Goal: Task Accomplishment & Management: Manage account settings

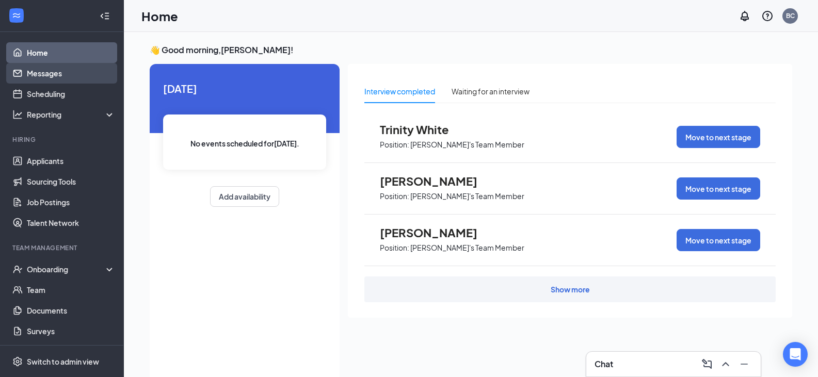
click at [69, 78] on link "Messages" at bounding box center [71, 73] width 88 height 21
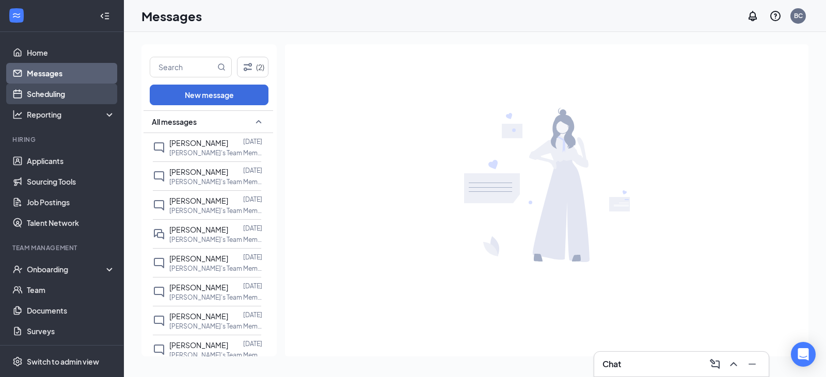
click at [34, 101] on link "Scheduling" at bounding box center [71, 94] width 88 height 21
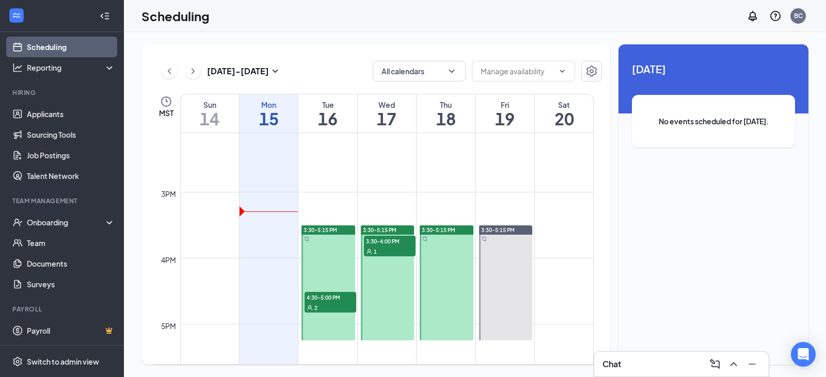
scroll to position [920, 0]
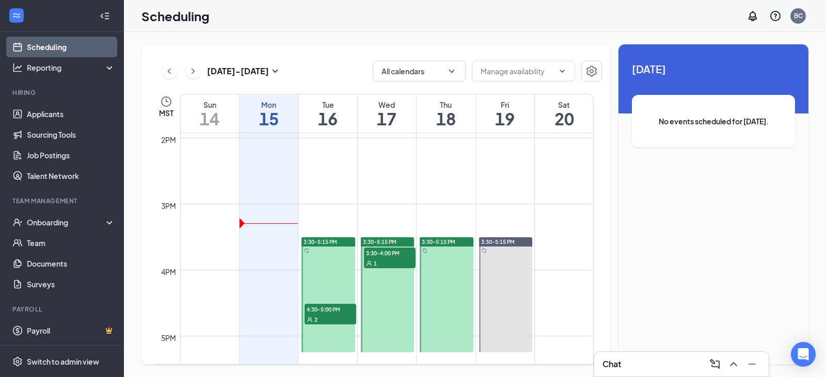
click at [332, 310] on span "4:30-5:00 PM" at bounding box center [330, 309] width 52 height 10
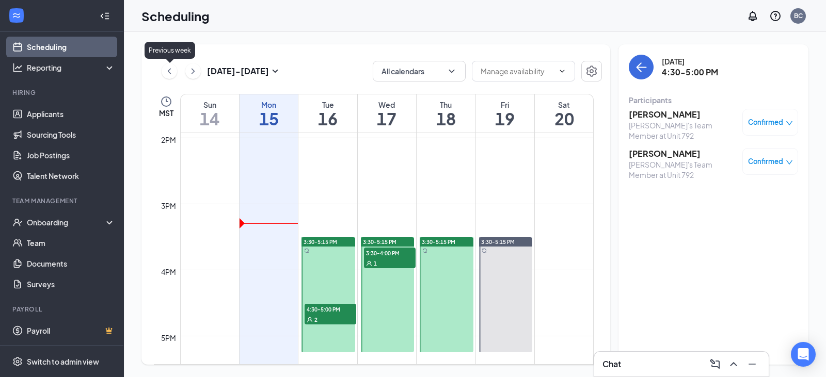
click at [168, 71] on icon "ChevronLeft" at bounding box center [169, 71] width 3 height 6
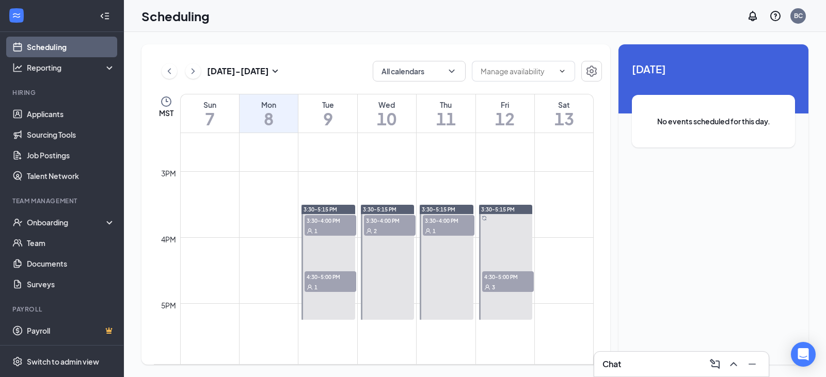
scroll to position [1023, 0]
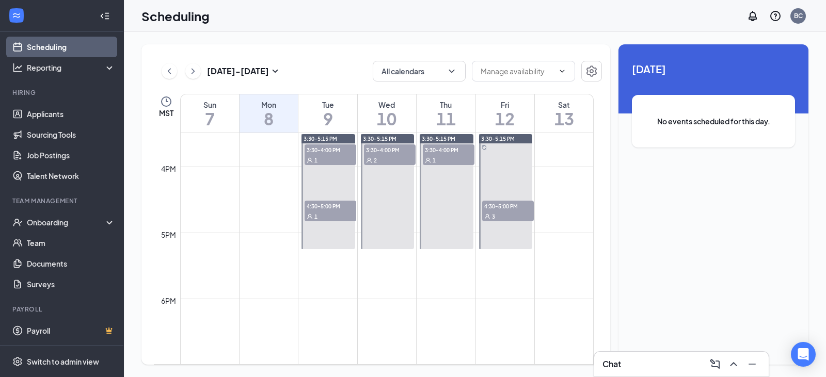
drag, startPoint x: 509, startPoint y: 213, endPoint x: 599, endPoint y: 206, distance: 90.5
click at [509, 213] on div "3" at bounding box center [508, 216] width 52 height 10
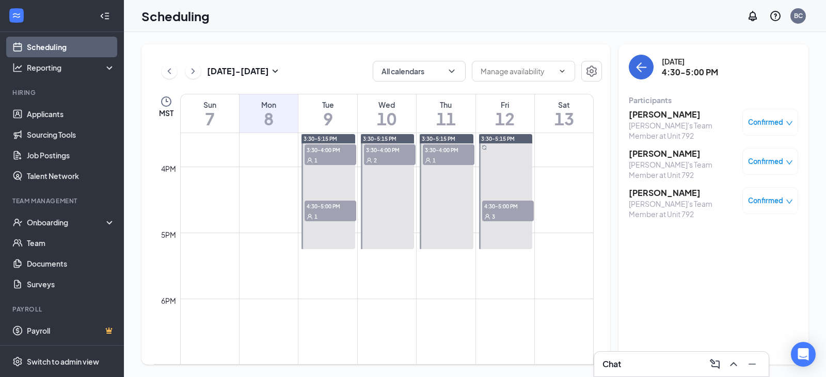
click at [654, 152] on h3 "[PERSON_NAME]" at bounding box center [682, 153] width 108 height 11
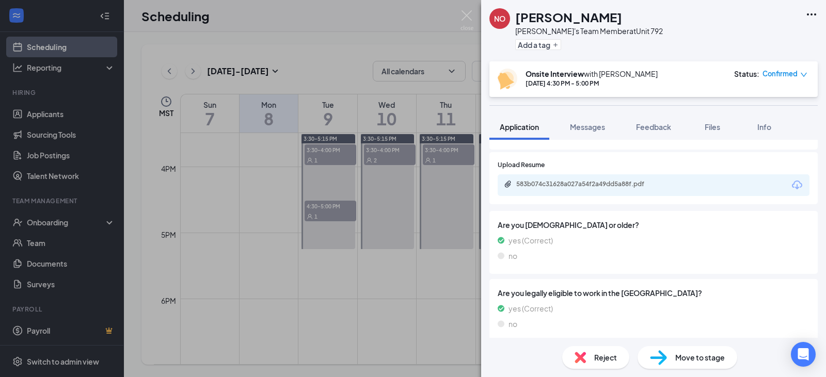
scroll to position [289, 0]
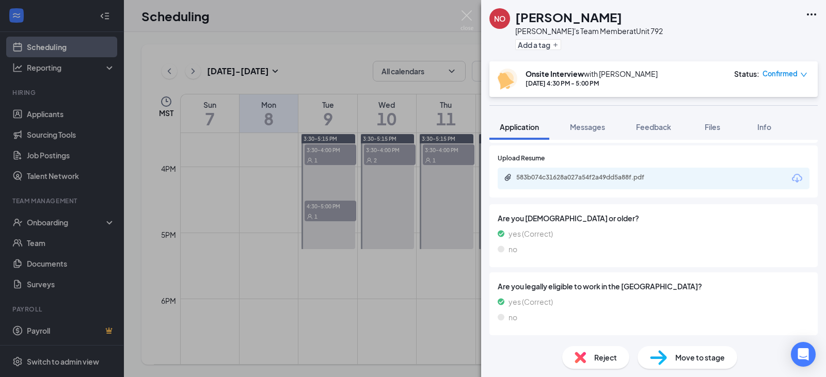
click at [791, 179] on icon "Download" at bounding box center [797, 178] width 12 height 12
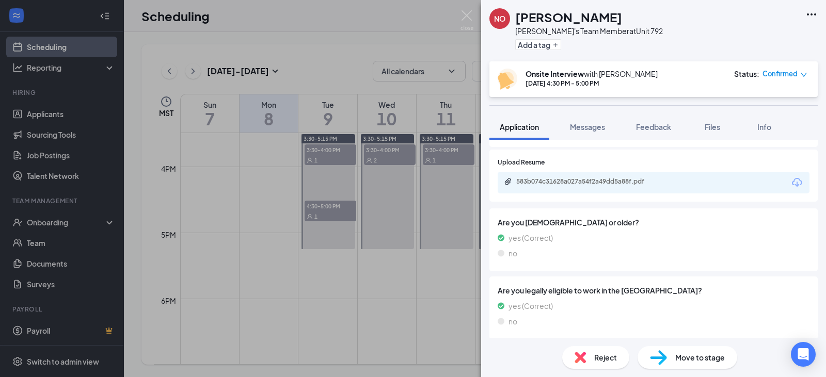
click at [373, 280] on div "NO [PERSON_NAME]'s Team Member at Unit 792 Add a tag Onsite Interview with [PER…" at bounding box center [413, 188] width 826 height 377
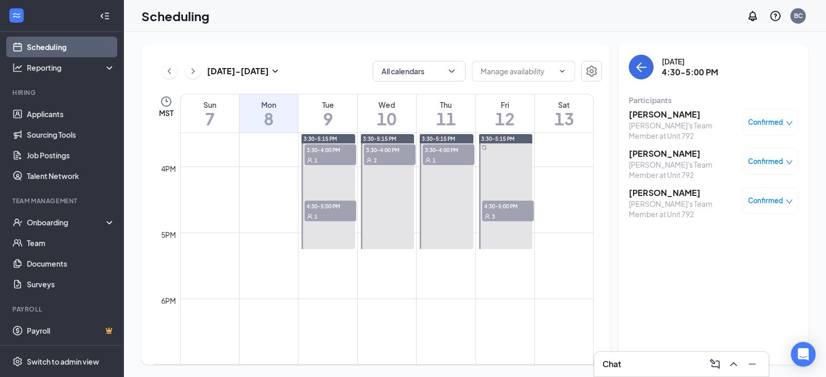
click at [666, 187] on h3 "[PERSON_NAME]" at bounding box center [682, 192] width 108 height 11
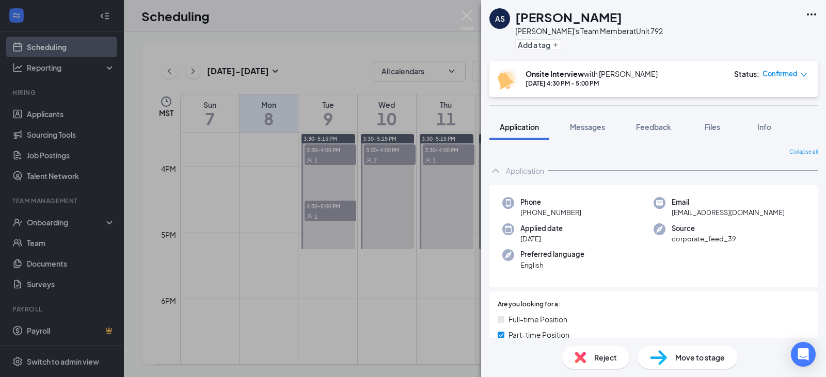
click at [406, 289] on div "AS [PERSON_NAME]'s Team Member at Unit 792 Add a tag Onsite Interview with [PER…" at bounding box center [413, 188] width 826 height 377
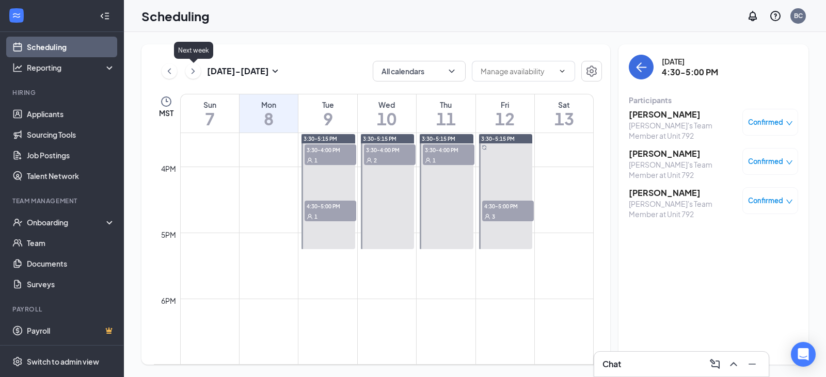
click at [192, 73] on icon "ChevronRight" at bounding box center [192, 71] width 3 height 6
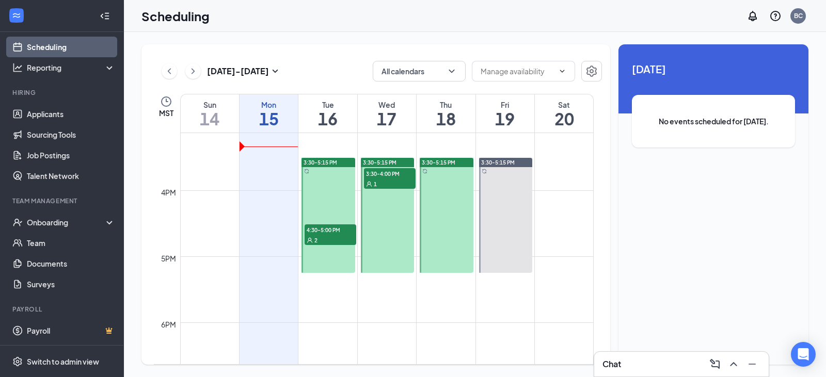
scroll to position [1023, 0]
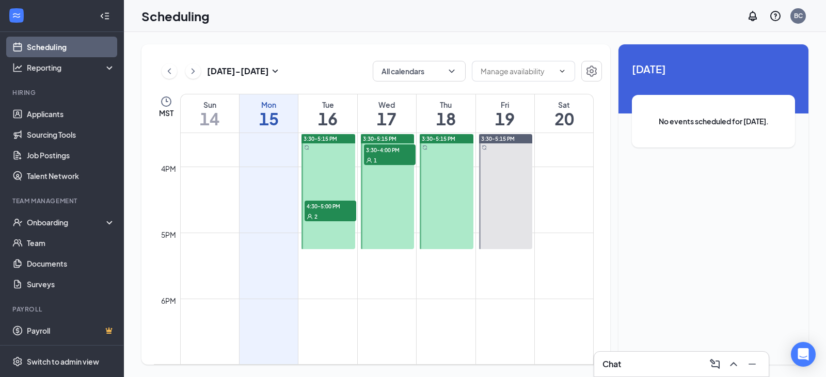
click at [349, 216] on div "2" at bounding box center [330, 216] width 52 height 10
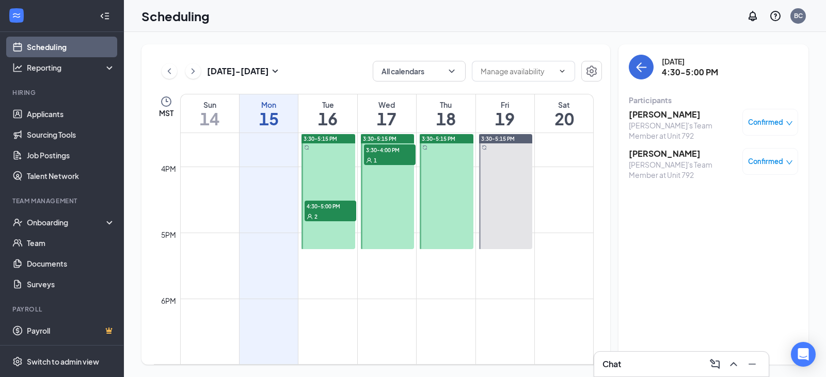
click at [681, 114] on h3 "[PERSON_NAME]" at bounding box center [682, 114] width 108 height 11
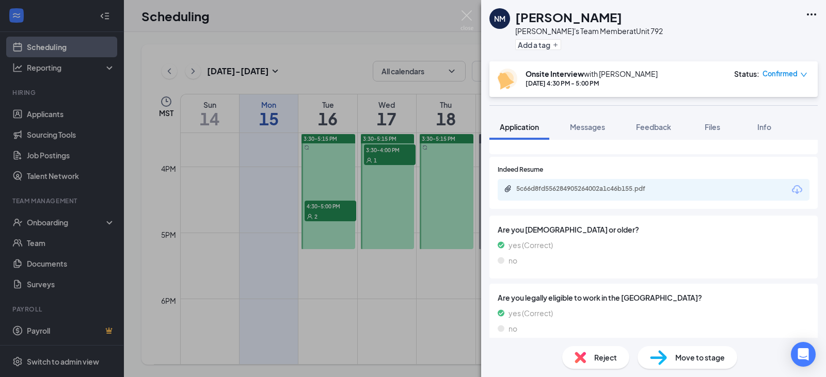
scroll to position [289, 0]
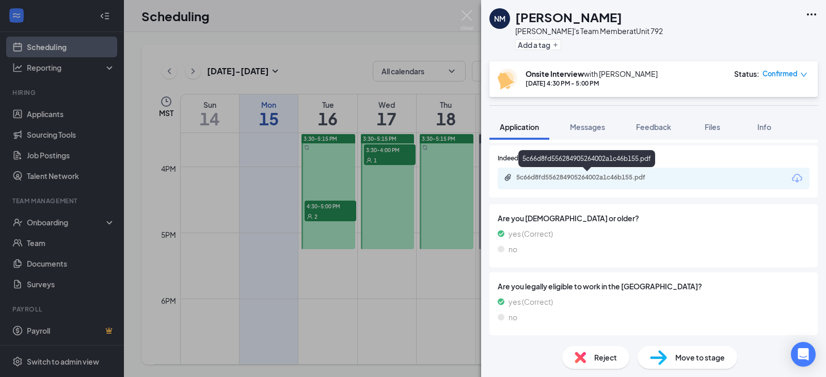
click at [649, 179] on div "5c66d8fd556284905264002a1c46b155.pdf" at bounding box center [588, 177] width 144 height 8
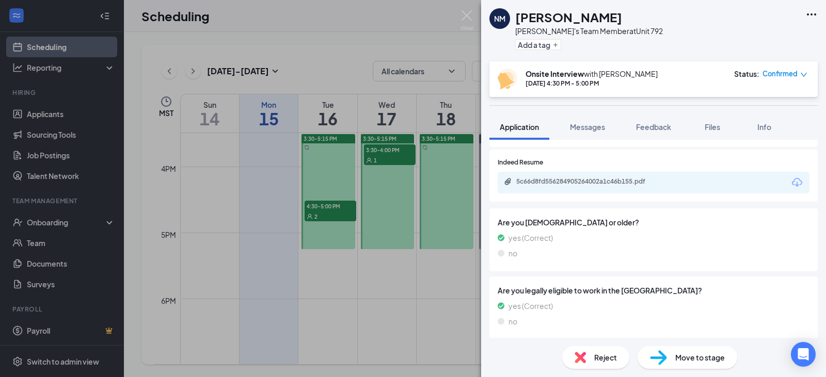
click at [405, 28] on div "NM [PERSON_NAME]'s Team Member at Unit 792 Add a tag Onsite Interview with [PER…" at bounding box center [413, 188] width 826 height 377
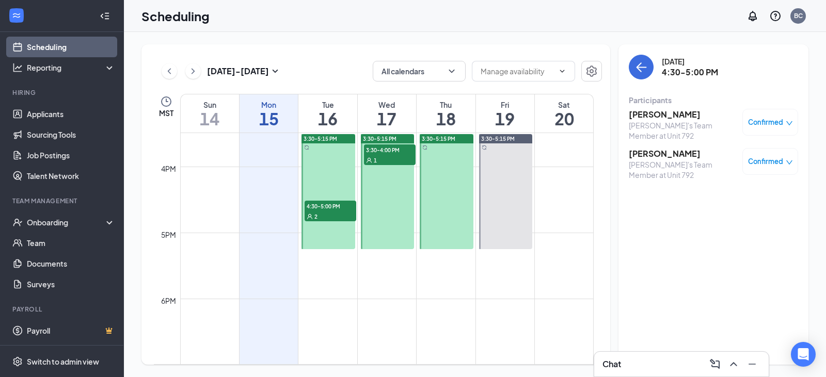
click at [653, 148] on h3 "[PERSON_NAME]" at bounding box center [682, 153] width 108 height 11
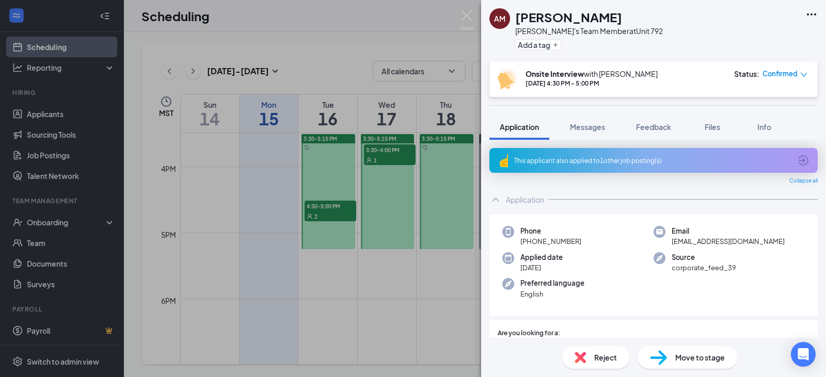
click at [698, 150] on div "This applicant also applied to 1 other job posting(s)" at bounding box center [653, 160] width 328 height 25
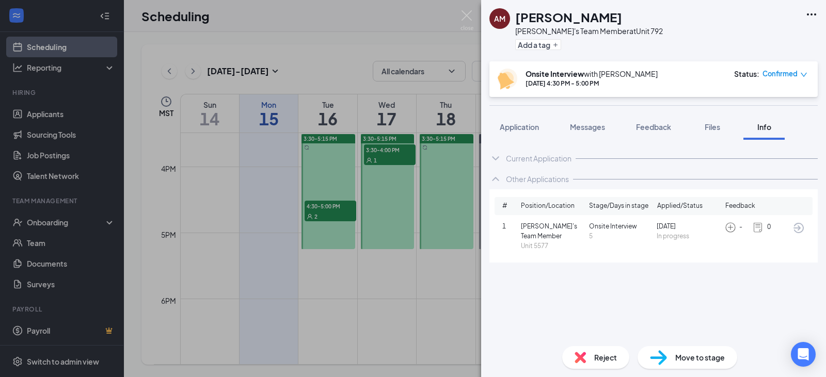
click at [547, 241] on span "Unit 5577" at bounding box center [553, 246] width 64 height 10
click at [548, 227] on span "[PERSON_NAME]'s Team Member" at bounding box center [553, 232] width 64 height 20
click at [536, 241] on span "Unit 5577" at bounding box center [553, 246] width 64 height 10
click at [519, 179] on div "Other Applications" at bounding box center [537, 179] width 63 height 10
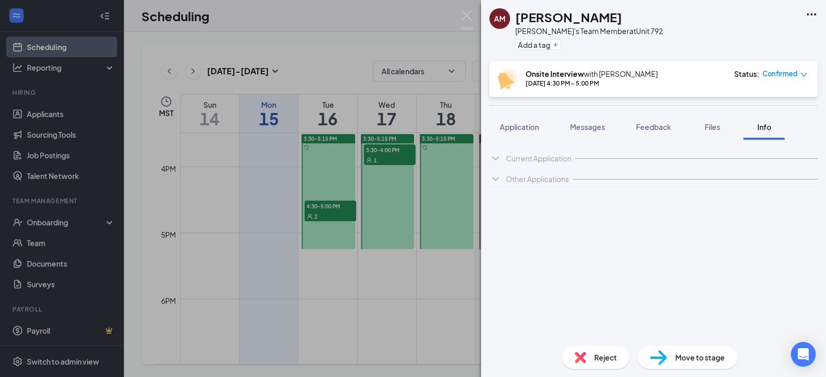
click at [519, 179] on div "Other Applications" at bounding box center [537, 179] width 63 height 10
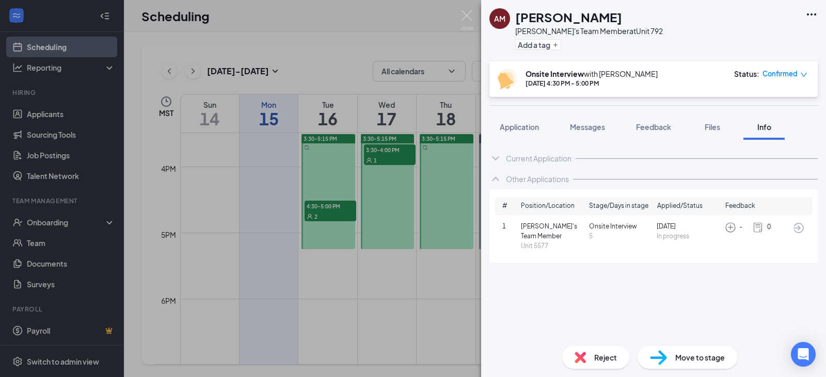
click at [520, 160] on div "Current Application" at bounding box center [539, 158] width 66 height 10
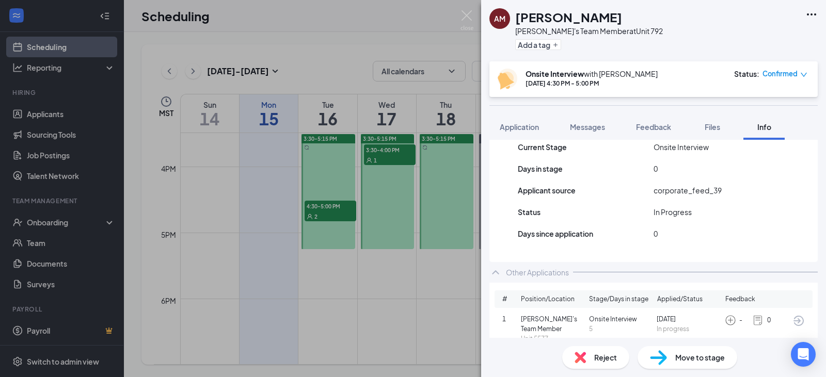
scroll to position [178, 0]
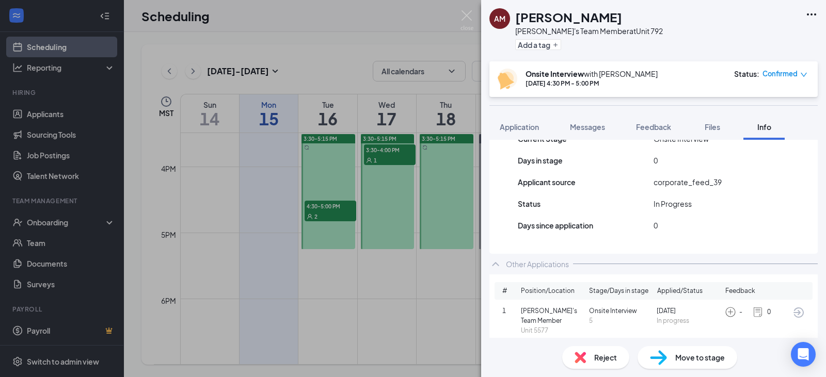
click at [502, 311] on div "1 [PERSON_NAME]'s Team Member Unit 5577 Onsite Interview [DATE] 9 In progress -…" at bounding box center [653, 321] width 318 height 38
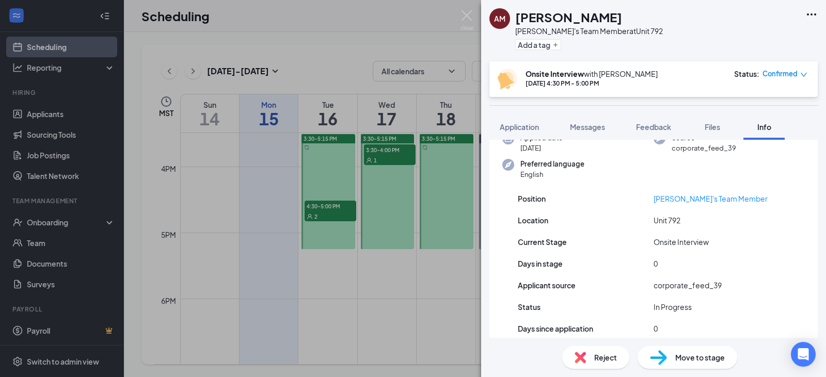
scroll to position [0, 0]
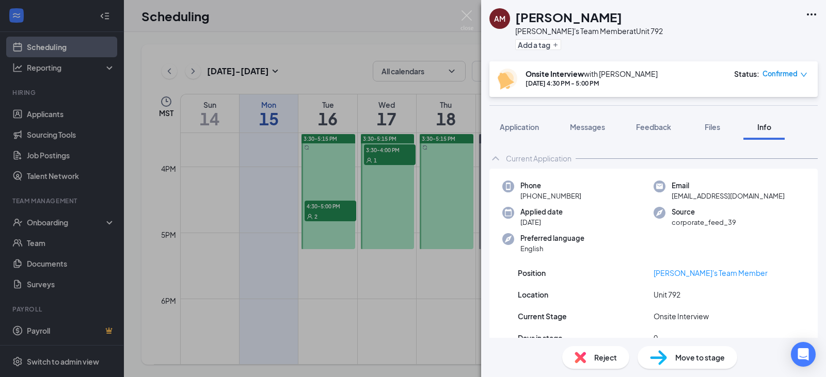
click at [438, 271] on div "AM [PERSON_NAME]'s Team Member at Unit 792 Add a tag Onsite Interview with [PER…" at bounding box center [413, 188] width 826 height 377
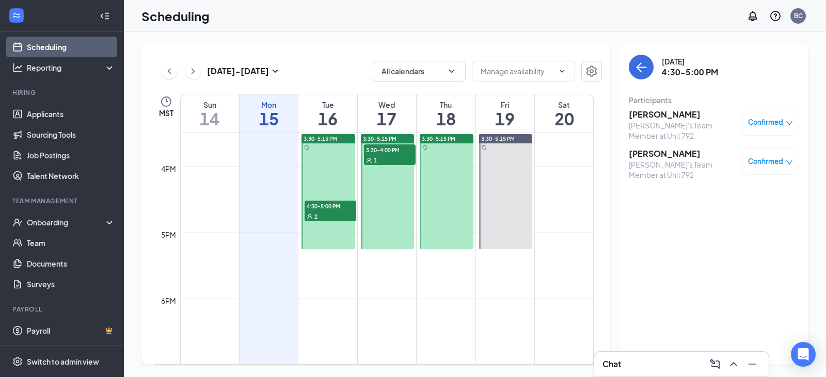
click at [381, 159] on div "1" at bounding box center [390, 160] width 52 height 10
click at [649, 119] on h3 "[PERSON_NAME]" at bounding box center [682, 114] width 108 height 11
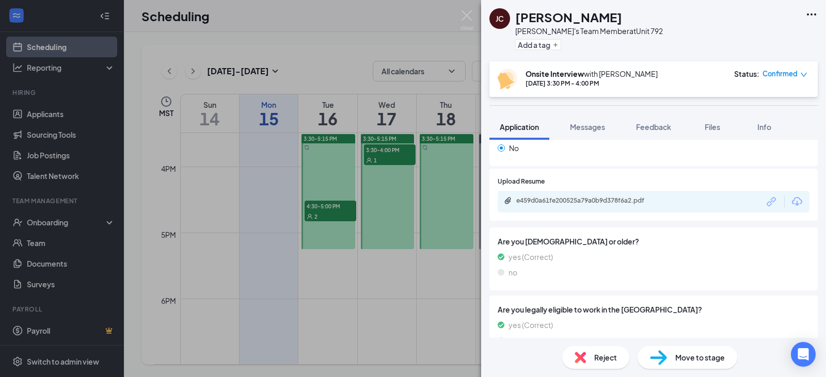
scroll to position [233, 0]
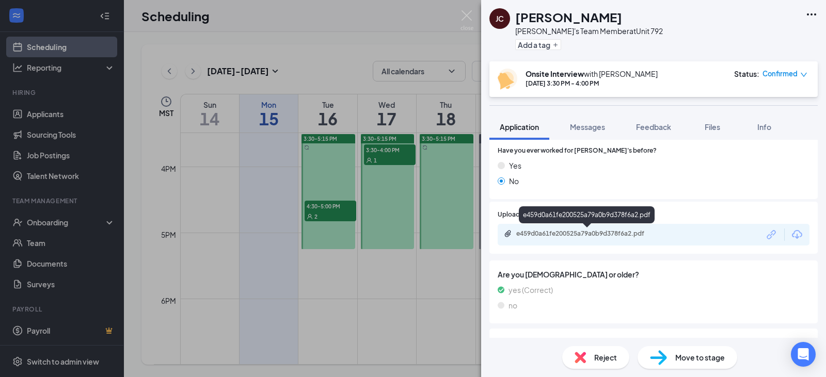
click at [558, 233] on div "e459d0a61fe200525a79a0b9d378f6a2.pdf" at bounding box center [588, 234] width 144 height 8
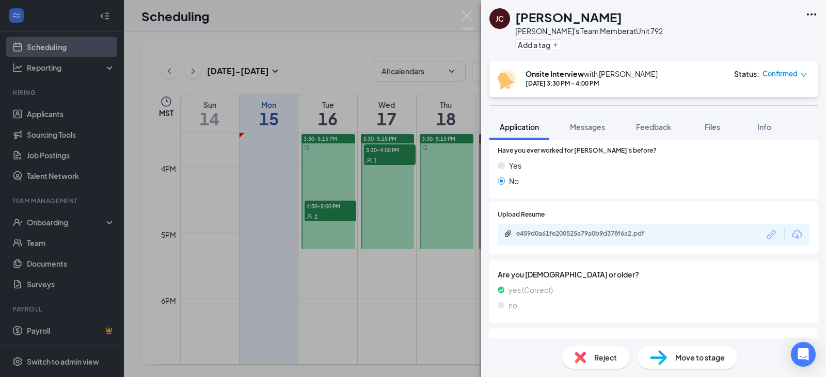
click at [413, 308] on div "[PERSON_NAME]'s Team Member at Unit 792 Add a tag Onsite Interview with [PERSON…" at bounding box center [413, 188] width 826 height 377
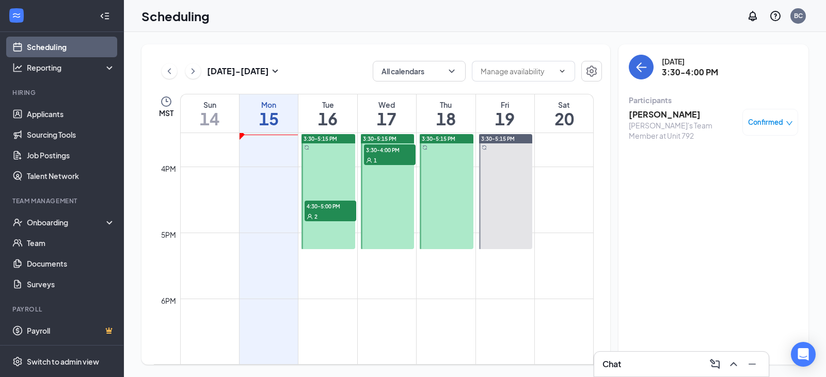
click at [336, 213] on div "2" at bounding box center [330, 216] width 52 height 10
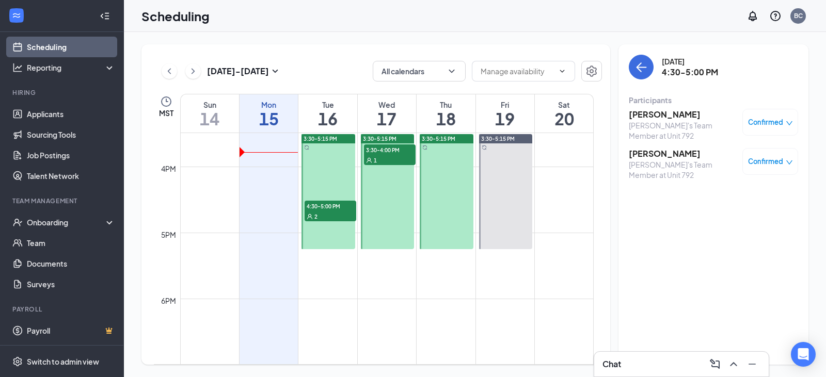
click at [336, 214] on div "2" at bounding box center [330, 216] width 52 height 10
click at [347, 215] on div "2" at bounding box center [330, 216] width 52 height 10
